Goal: Task Accomplishment & Management: Manage account settings

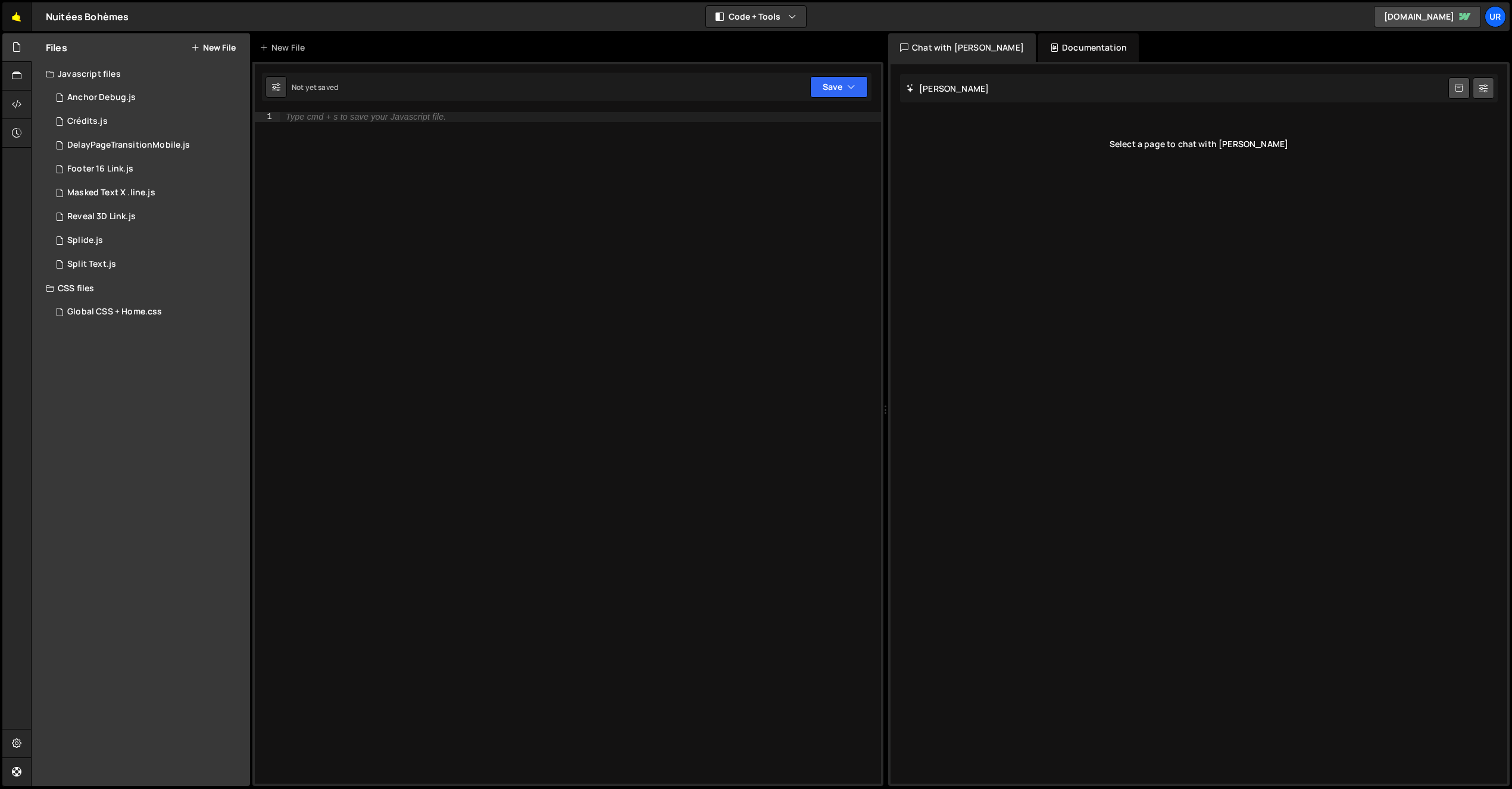
click at [14, 16] on link "🤙" at bounding box center [17, 17] width 29 height 29
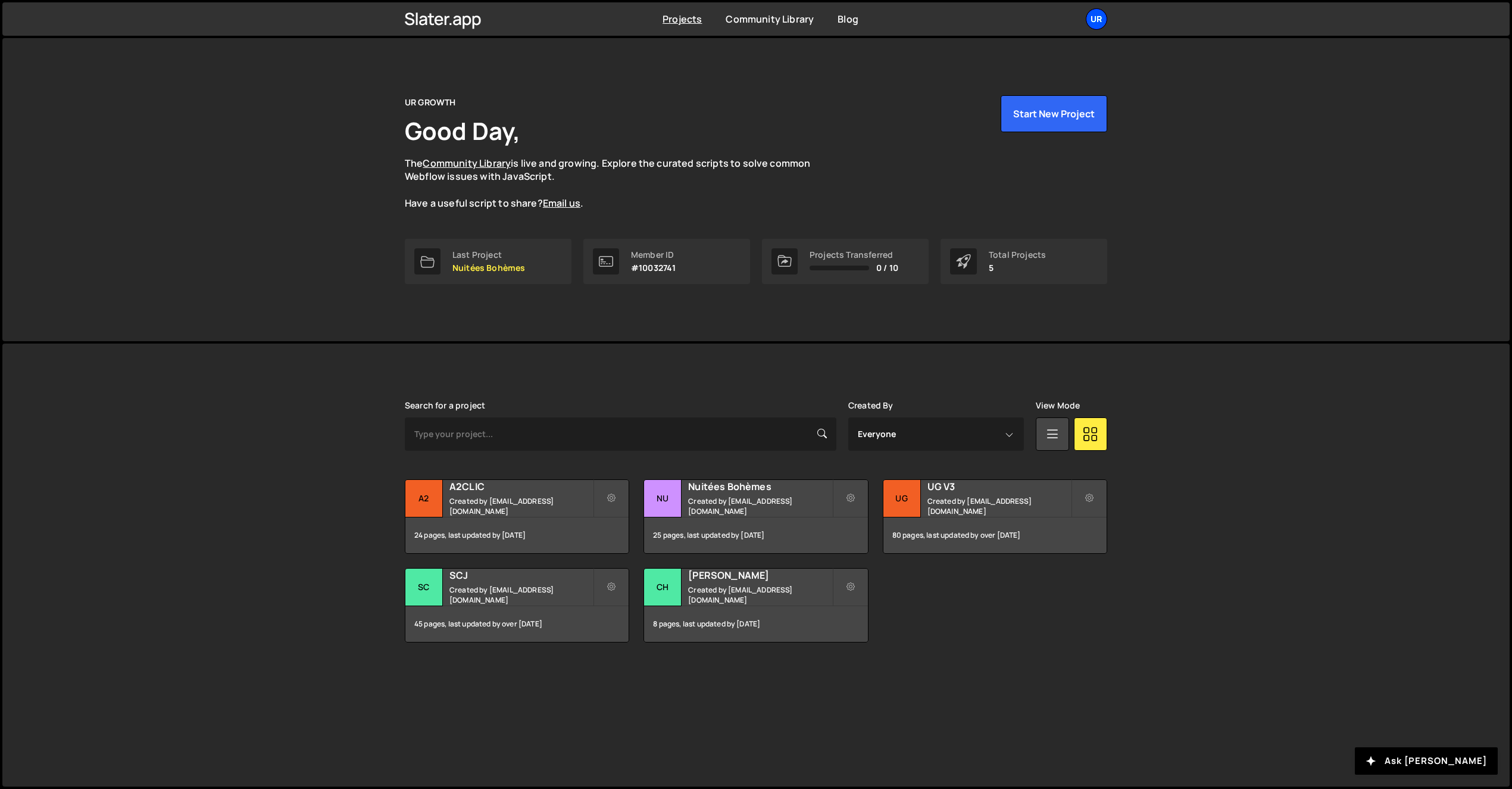
click at [1093, 23] on div "UR" at bounding box center [1097, 19] width 22 height 22
click at [1017, 132] on link "Billing" at bounding box center [1033, 132] width 148 height 21
